Goal: Task Accomplishment & Management: Use online tool/utility

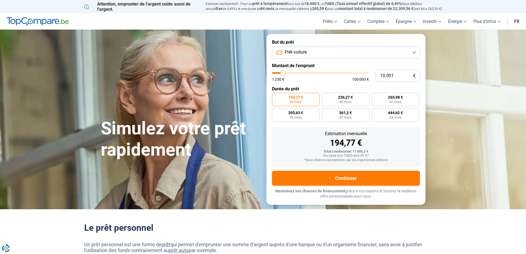
click at [308, 53] on button "Prêt voiture" at bounding box center [346, 52] width 148 height 12
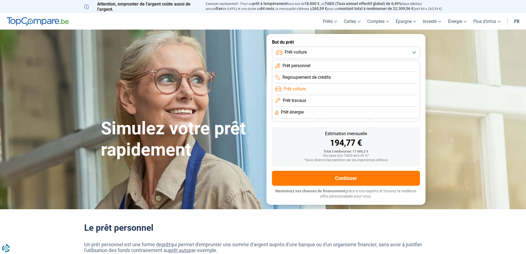
click at [262, 140] on div "Simulez votre prêt rapidement" at bounding box center [181, 119] width 166 height 82
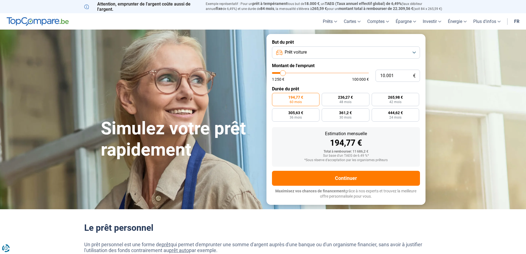
type input "9.000"
type input "9000"
type input "9.500"
type input "9500"
type input "9.750"
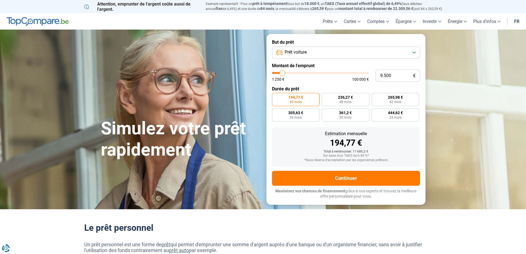
type input "9750"
type input "10.000"
type input "10000"
type input "10.250"
type input "10250"
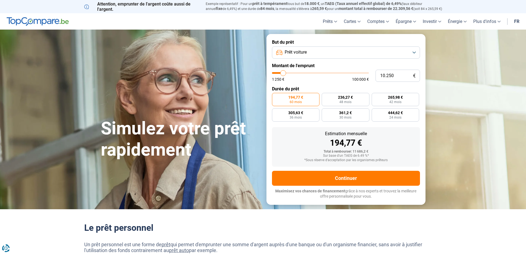
type input "10.500"
type input "10500"
type input "11.000"
type input "11000"
type input "11.250"
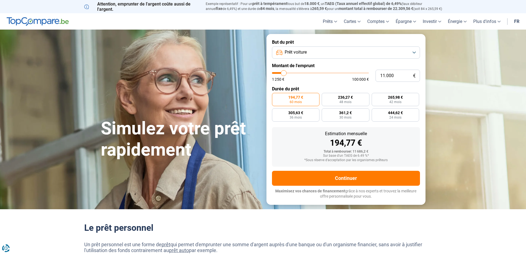
type input "11250"
type input "11.500"
type input "11500"
type input "11.750"
type input "11750"
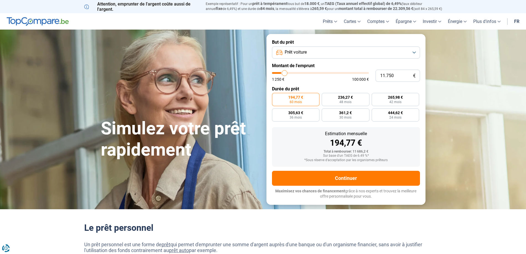
type input "12.000"
type input "12000"
type input "12.500"
type input "12500"
type input "12.750"
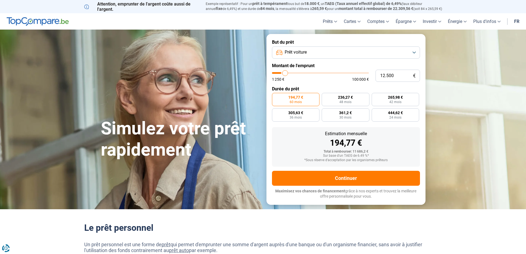
type input "12750"
type input "13.000"
type input "13000"
type input "13.250"
type input "13250"
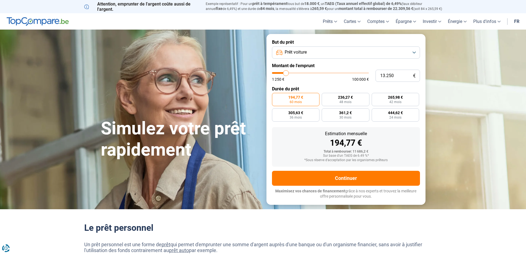
type input "13.500"
type input "13500"
type input "13.250"
type input "13250"
type input "13.000"
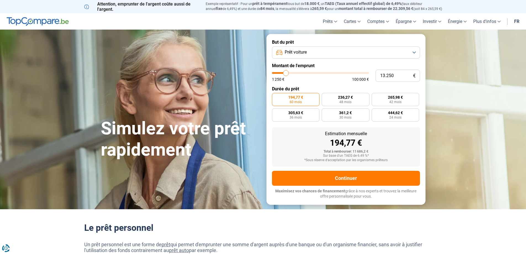
type input "13000"
type input "12.750"
type input "12750"
type input "12.500"
type input "12500"
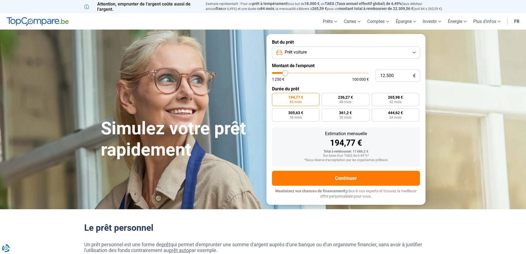
type input "12.000"
drag, startPoint x: 282, startPoint y: 74, endPoint x: 285, endPoint y: 74, distance: 2.8
type input "12000"
click at [285, 74] on input "range" at bounding box center [320, 73] width 97 height 2
click at [305, 116] on label "366,72 € 36 mois" at bounding box center [296, 114] width 48 height 13
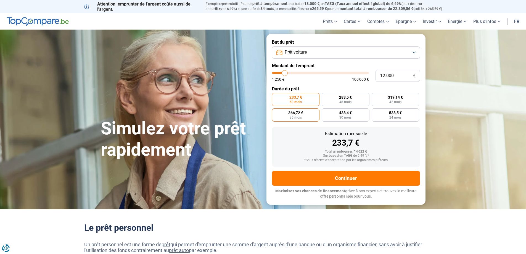
click at [276, 112] on input "366,72 € 36 mois" at bounding box center [274, 110] width 4 height 4
radio input "true"
